Goal: Information Seeking & Learning: Learn about a topic

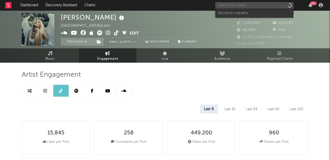
click at [237, 4] on input "text" at bounding box center [254, 5] width 78 height 7
type input "dan"
select select "6m"
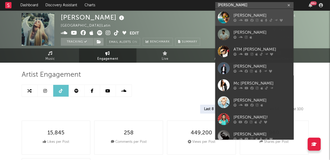
type input "[PERSON_NAME]"
click at [240, 17] on div "[PERSON_NAME]" at bounding box center [261, 16] width 57 height 6
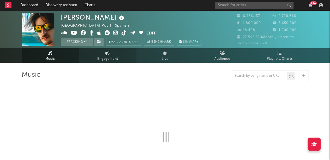
select select "6m"
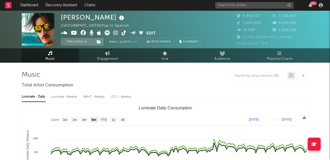
select select "6m"
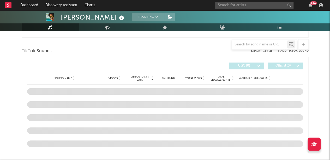
scroll to position [312, 0]
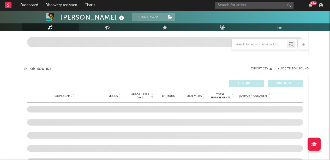
click at [140, 64] on div "TikTok Sounds" at bounding box center [165, 68] width 287 height 9
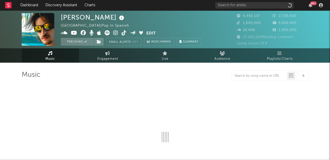
select select "6m"
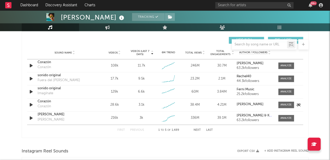
scroll to position [366, 0]
click at [285, 67] on span at bounding box center [286, 65] width 16 height 7
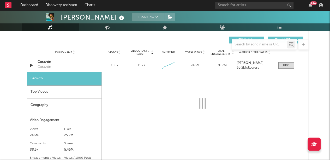
select select "1w"
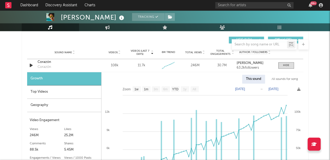
click at [62, 93] on div "Top Videos" at bounding box center [64, 91] width 74 height 13
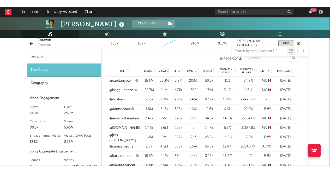
scroll to position [395, 0]
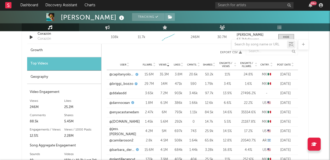
click at [7, 57] on div "Danny Ocean Tracking Venezuela | Pop in Spanish Edit Tracking Email Alerts Off …" at bounding box center [165, 82] width 330 height 932
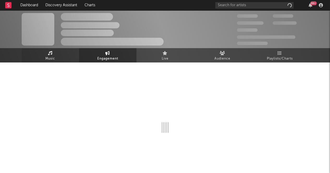
select select "6m"
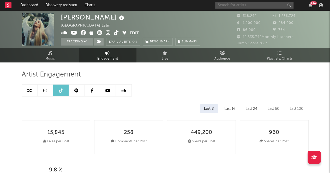
click at [230, 6] on input "text" at bounding box center [254, 5] width 78 height 7
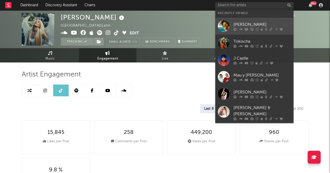
click at [247, 22] on div "[PERSON_NAME]" at bounding box center [261, 24] width 57 height 6
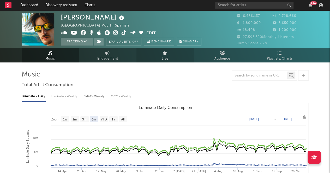
select select "6m"
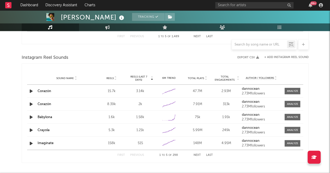
scroll to position [460, 0]
click at [292, 107] on div "Sound Name Corazón Reels 8.39k Reels (last 7 days) 2k 6M Trend Created with Hig…" at bounding box center [165, 104] width 276 height 13
click at [293, 105] on div at bounding box center [292, 104] width 11 height 4
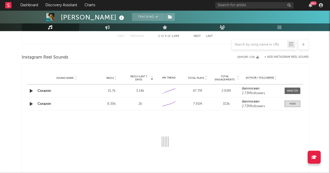
select select "1w"
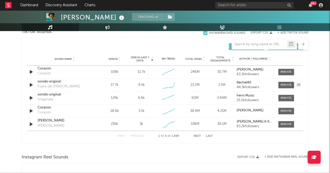
scroll to position [360, 0]
click at [285, 72] on div at bounding box center [285, 72] width 11 height 4
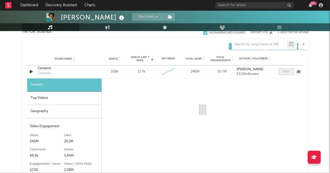
select select "1w"
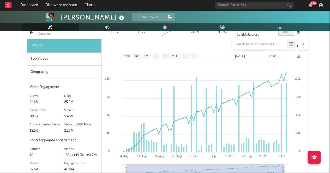
scroll to position [400, 0]
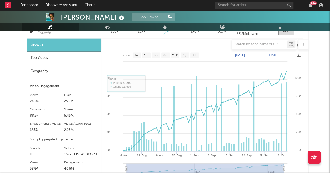
click at [40, 59] on div "Top Videos" at bounding box center [64, 58] width 74 height 13
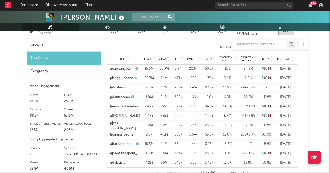
click at [52, 73] on div "Geography" at bounding box center [64, 71] width 74 height 13
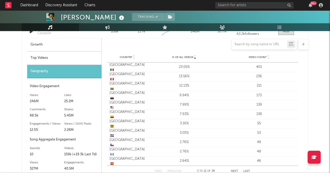
click at [68, 55] on div "Top Videos" at bounding box center [64, 58] width 74 height 13
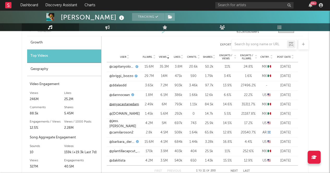
scroll to position [401, 0]
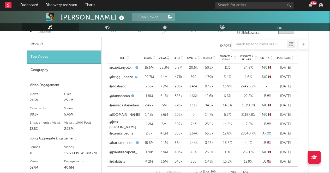
click at [65, 68] on div "Geography" at bounding box center [64, 70] width 74 height 13
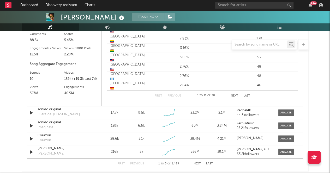
scroll to position [491, 0]
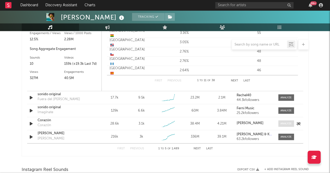
click at [283, 124] on div at bounding box center [285, 124] width 11 height 4
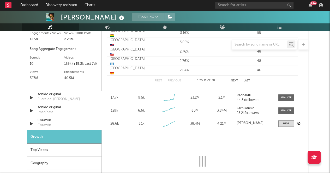
select select "1w"
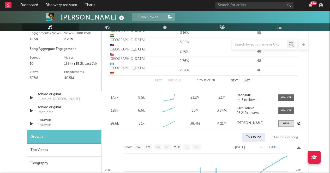
scroll to position [564, 0]
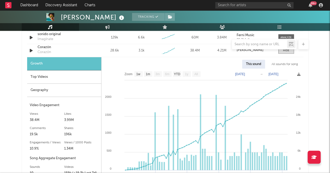
click at [55, 77] on div "Top Videos" at bounding box center [64, 77] width 74 height 13
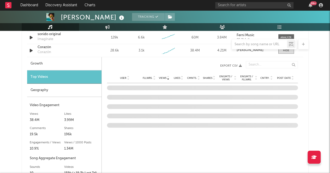
click at [58, 65] on div "Growth" at bounding box center [64, 63] width 74 height 13
select select "1w"
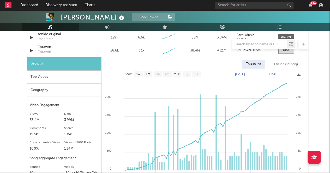
click at [68, 81] on div "Top Videos" at bounding box center [64, 77] width 74 height 13
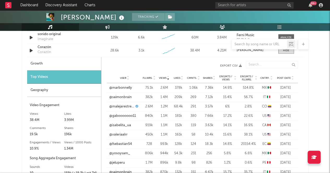
click at [65, 66] on div "Growth" at bounding box center [64, 63] width 74 height 13
select select "1w"
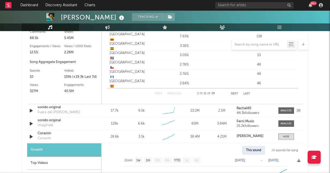
scroll to position [352, 0]
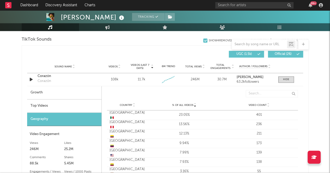
click at [43, 106] on div "Top Videos" at bounding box center [64, 106] width 74 height 13
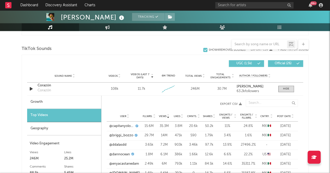
scroll to position [343, 0]
click at [83, 103] on div "Growth" at bounding box center [64, 102] width 74 height 13
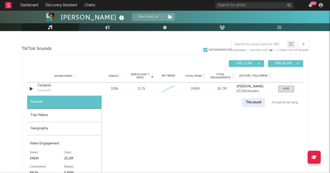
select select "1w"
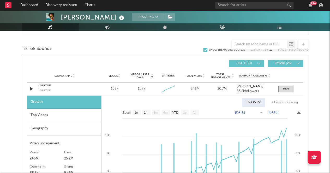
click at [80, 114] on div "Top Videos" at bounding box center [64, 115] width 74 height 13
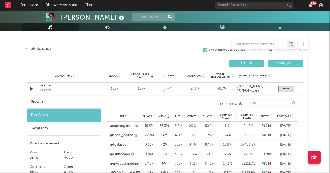
click at [78, 123] on div "Geography" at bounding box center [64, 128] width 74 height 13
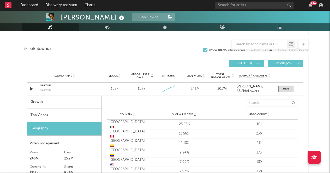
click at [73, 109] on div "Top Videos" at bounding box center [64, 115] width 74 height 13
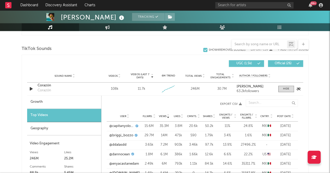
click at [61, 95] on div "Sound Name Corazón Corazón Videos 108k Videos (last 7 days) 11.7k Weekly Growth…" at bounding box center [165, 89] width 276 height 13
click at [68, 113] on div "Top Videos" at bounding box center [64, 115] width 74 height 13
click at [86, 135] on div "Growth Top Videos Geography Video Engagement Views 246M Likes 25.2M Likes 25.2M…" at bounding box center [64, 167] width 74 height 143
click at [79, 127] on div "Geography" at bounding box center [64, 128] width 74 height 13
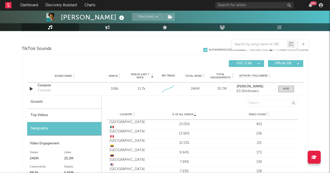
click at [99, 103] on div "Growth" at bounding box center [64, 102] width 74 height 13
select select "1w"
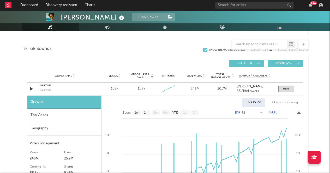
click at [74, 112] on div "Top Videos" at bounding box center [64, 115] width 74 height 13
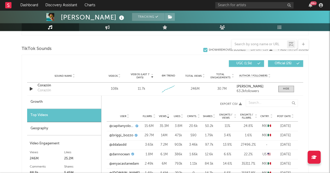
click at [81, 122] on div "Geography" at bounding box center [64, 128] width 74 height 13
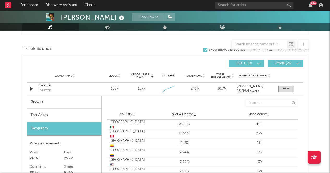
click at [94, 102] on div "Growth" at bounding box center [64, 102] width 74 height 13
select select "1w"
